Goal: Task Accomplishment & Management: Complete application form

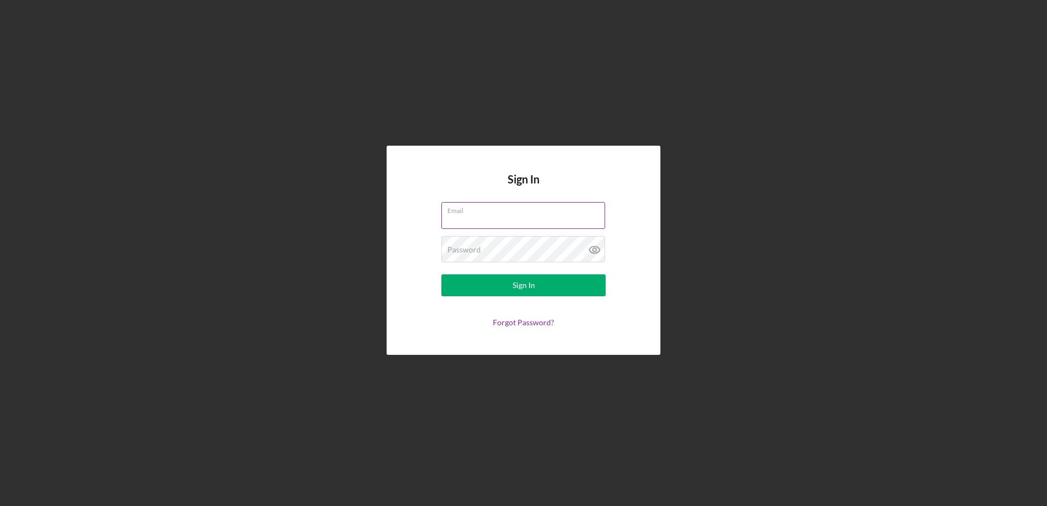
click at [469, 215] on div "Email" at bounding box center [523, 215] width 164 height 27
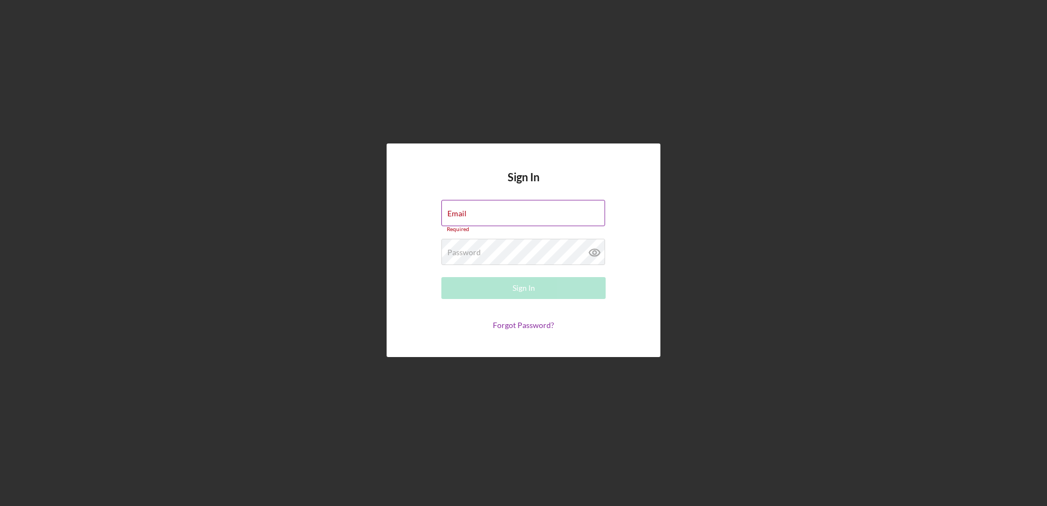
click at [469, 215] on input "Email" at bounding box center [523, 213] width 164 height 26
type input "[EMAIL_ADDRESS][DOMAIN_NAME]"
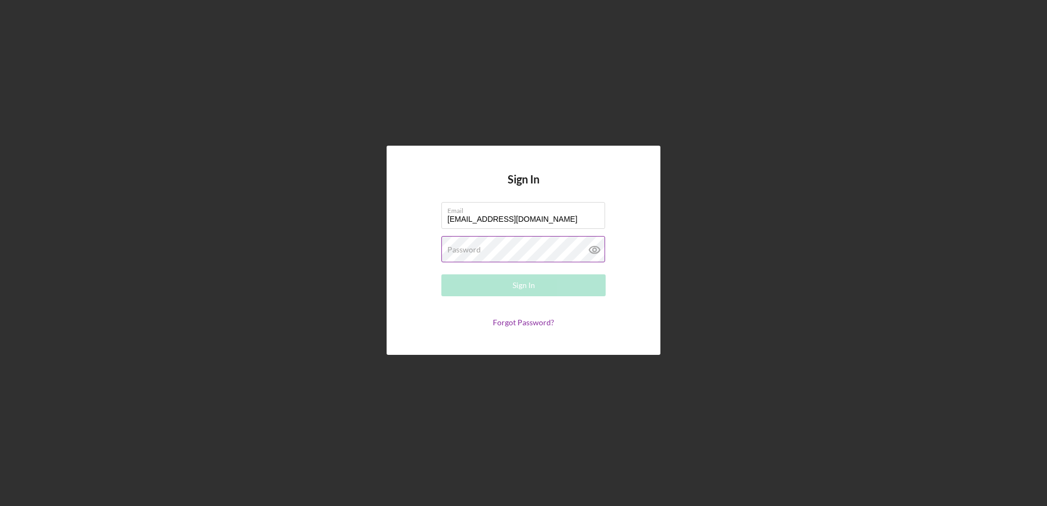
click at [472, 252] on label "Password" at bounding box center [463, 249] width 33 height 9
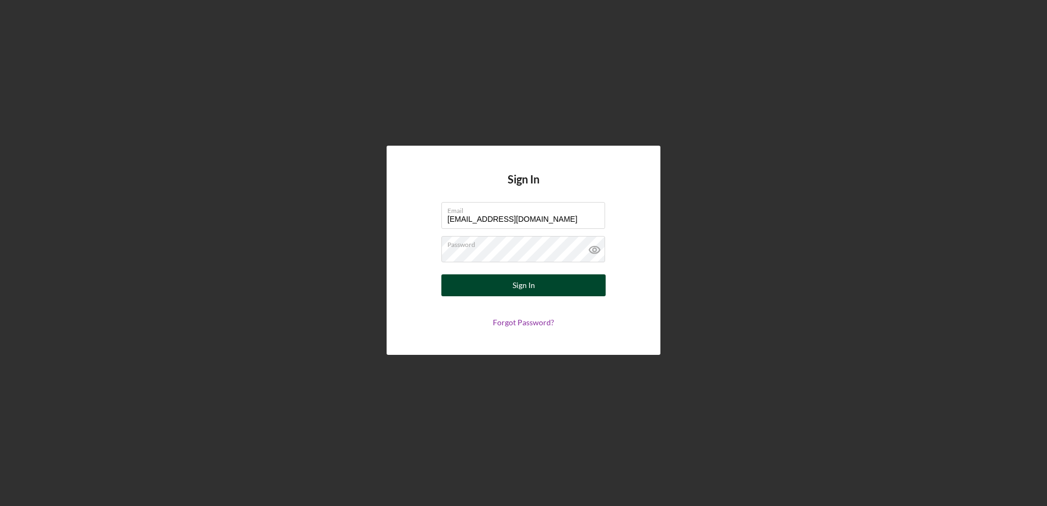
click at [549, 284] on button "Sign In" at bounding box center [523, 285] width 164 height 22
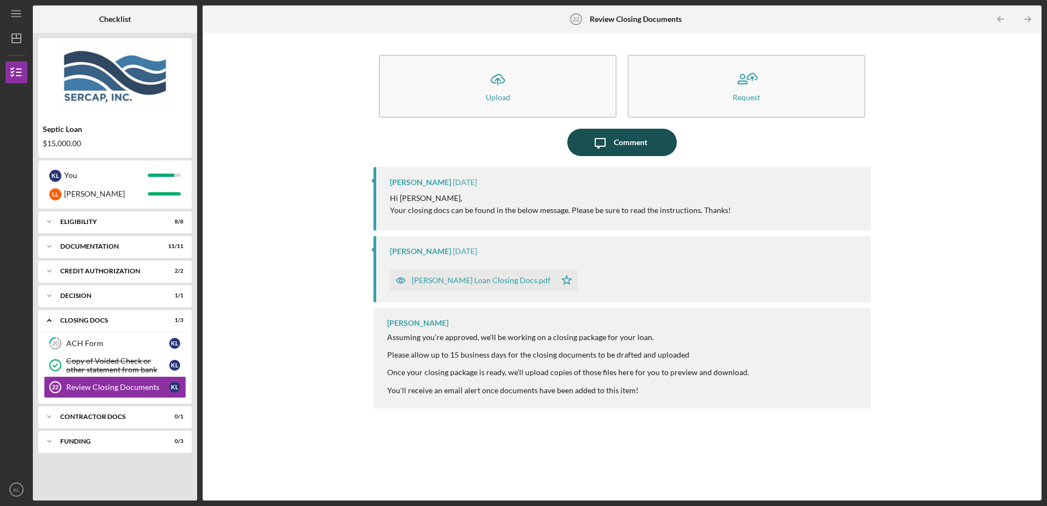
click at [619, 142] on div "Comment" at bounding box center [630, 142] width 33 height 27
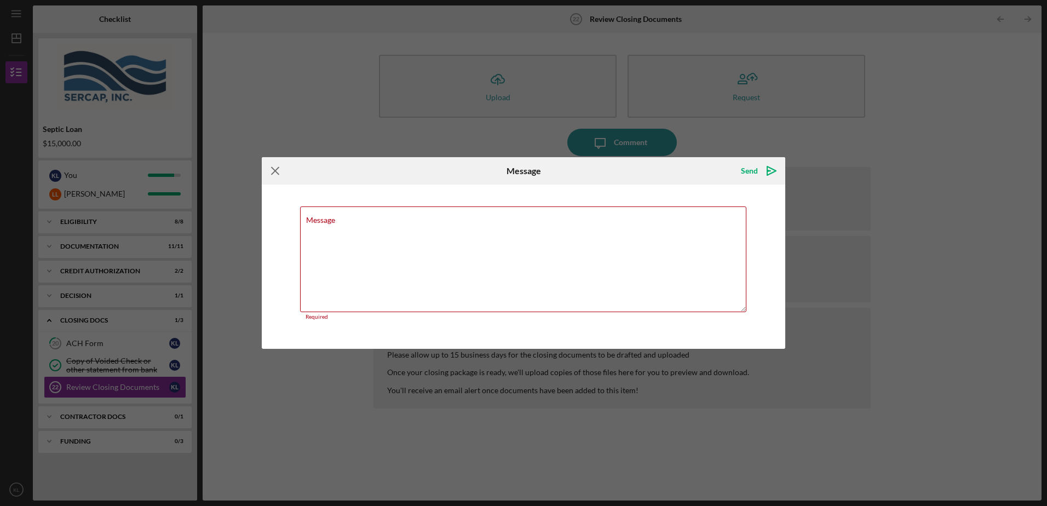
click at [269, 170] on icon "Icon/Menu Close" at bounding box center [275, 170] width 27 height 27
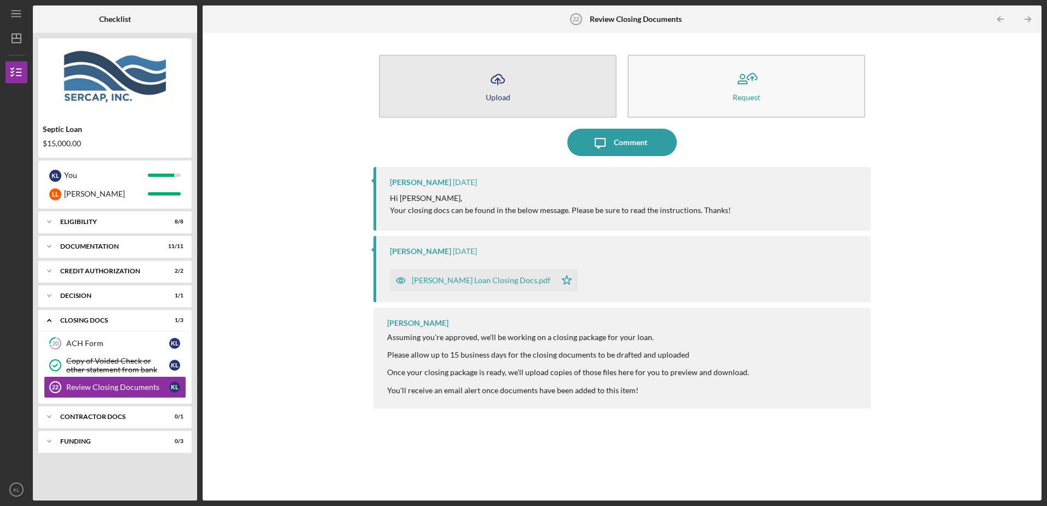
click at [487, 91] on icon "Icon/Upload" at bounding box center [497, 79] width 27 height 27
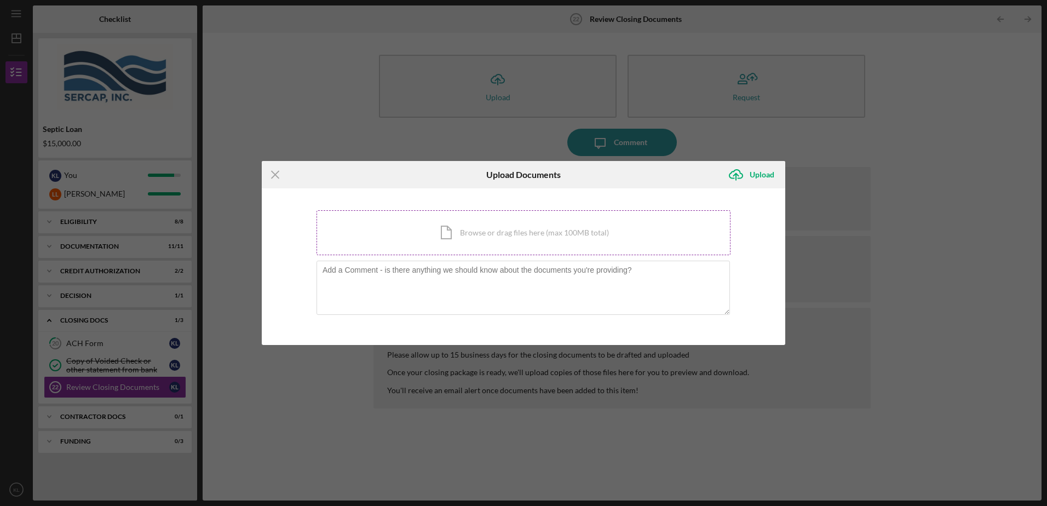
click at [485, 232] on div "Icon/Document Browse or drag files here (max 100MB total) Tap to choose files o…" at bounding box center [523, 232] width 414 height 45
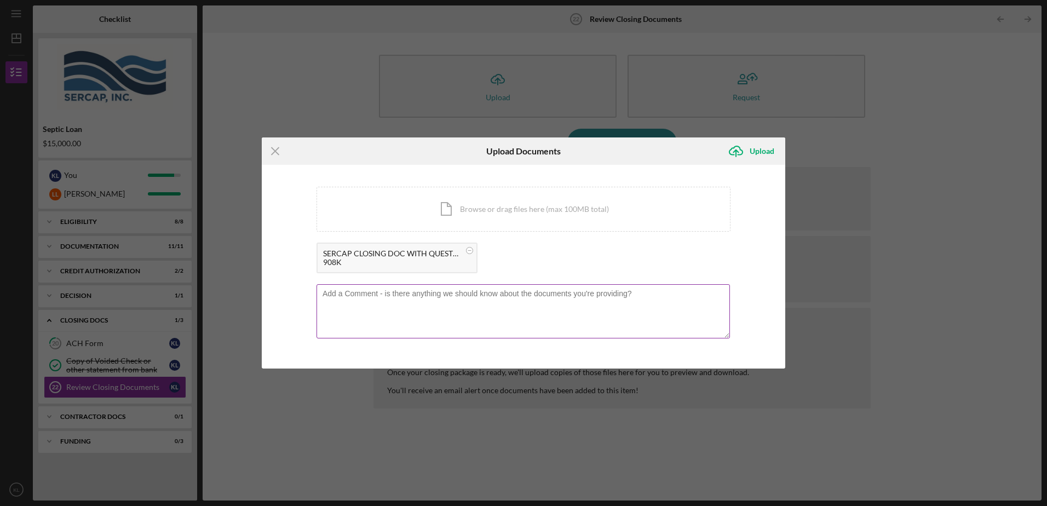
click at [358, 301] on textarea at bounding box center [522, 311] width 413 height 54
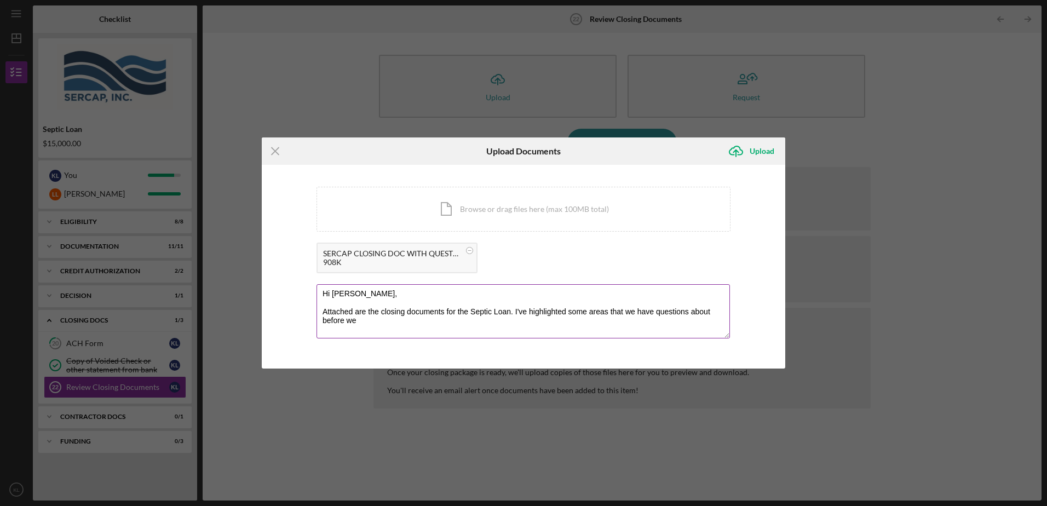
click at [358, 319] on textarea "Hi [PERSON_NAME], Attached are the closing documents for the Septic Loan. I've …" at bounding box center [522, 311] width 413 height 54
click at [470, 321] on textarea "Hi [PERSON_NAME], Attached are the closing documents for the Septic Loan. I've …" at bounding box center [522, 311] width 413 height 54
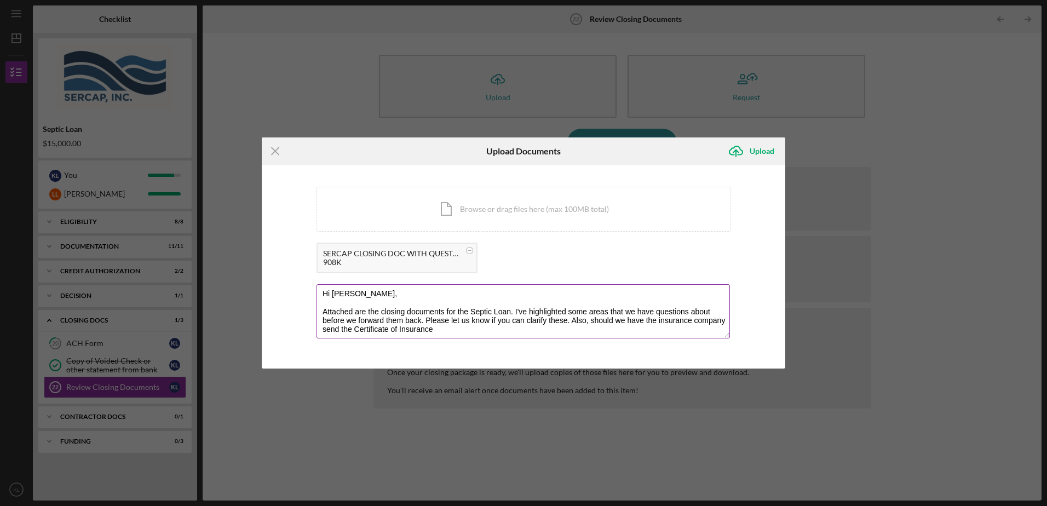
click at [655, 321] on textarea "Hi [PERSON_NAME], Attached are the closing documents for the Septic Loan. I've …" at bounding box center [522, 311] width 413 height 54
click at [437, 327] on textarea "Hi [PERSON_NAME], Attached are the closing documents for the Septic Loan. I've …" at bounding box center [522, 311] width 413 height 54
click at [571, 321] on textarea "Hi [PERSON_NAME], Attached are the closing documents for the Septic Loan. I've …" at bounding box center [522, 311] width 413 height 54
click at [704, 329] on textarea "Hi [PERSON_NAME], Attached are the closing documents for the Septic Loan. I've …" at bounding box center [522, 311] width 413 height 54
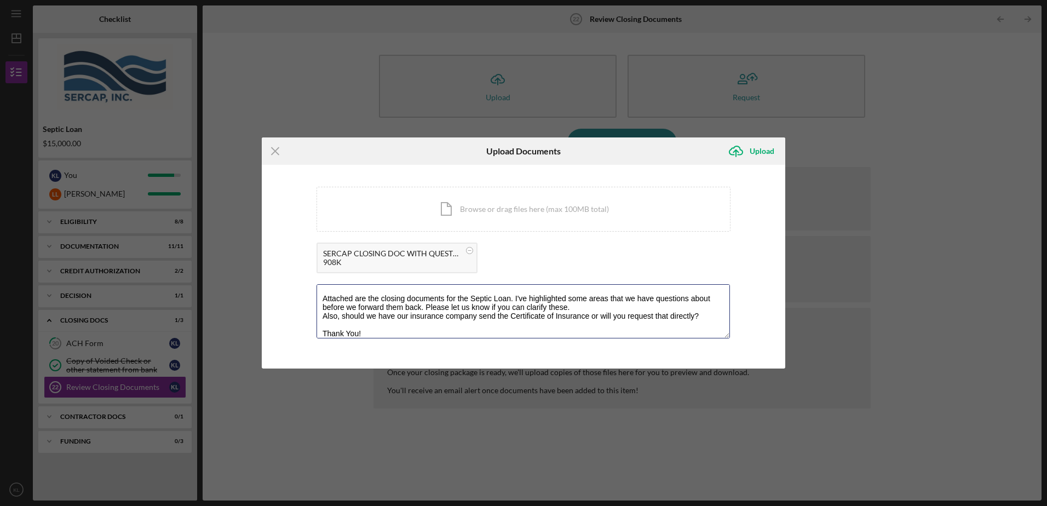
type textarea "Hi [PERSON_NAME], Attached are the closing documents for the Septic Loan. I've …"
drag, startPoint x: 408, startPoint y: 263, endPoint x: 341, endPoint y: 260, distance: 66.9
click at [341, 260] on div "908K" at bounding box center [391, 262] width 137 height 9
drag, startPoint x: 702, startPoint y: 316, endPoint x: 320, endPoint y: 298, distance: 381.9
click at [320, 298] on textarea "Hi [PERSON_NAME], Attached are the closing documents for the Septic Loan. I've …" at bounding box center [522, 311] width 413 height 54
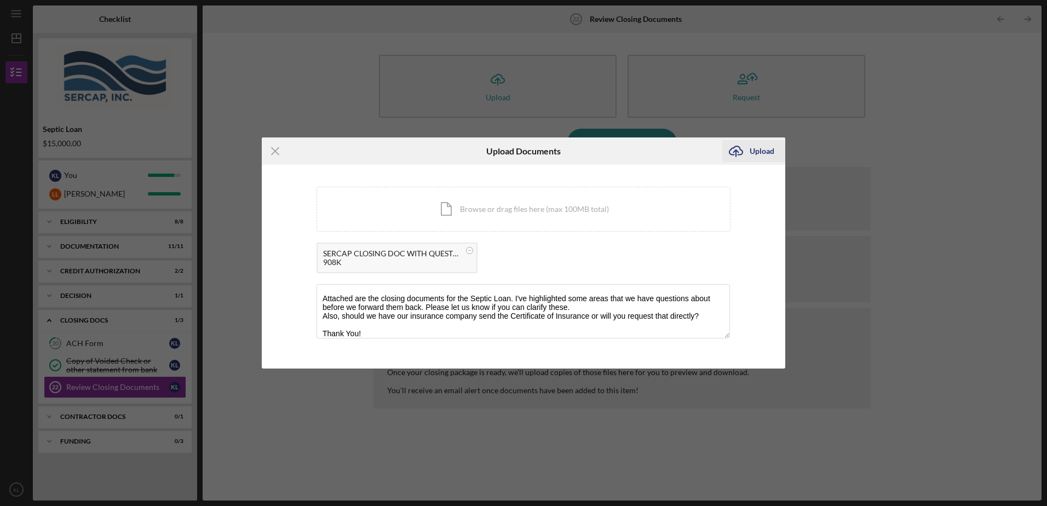
click at [761, 147] on div "Upload" at bounding box center [761, 151] width 25 height 22
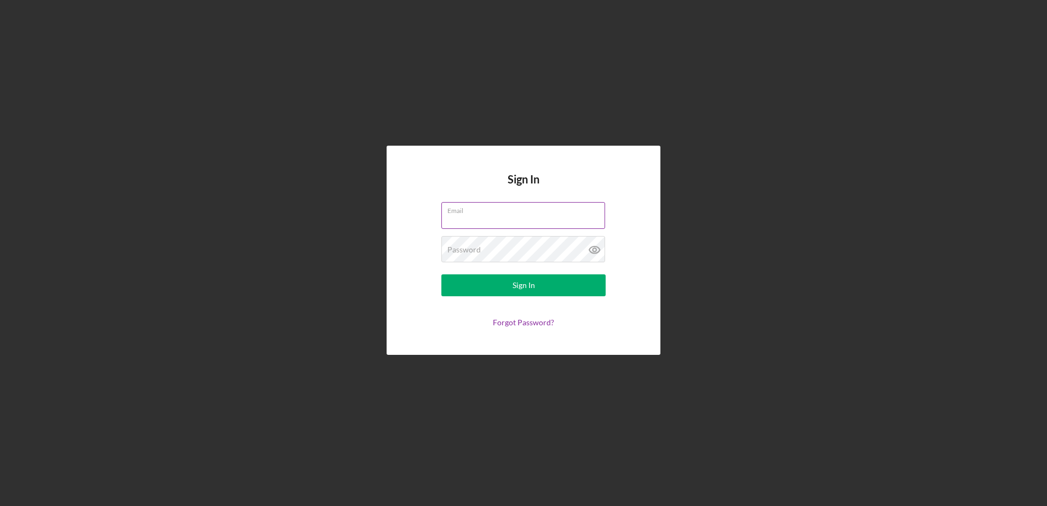
click at [521, 210] on div "Email" at bounding box center [523, 215] width 164 height 27
